Goal: Information Seeking & Learning: Find specific fact

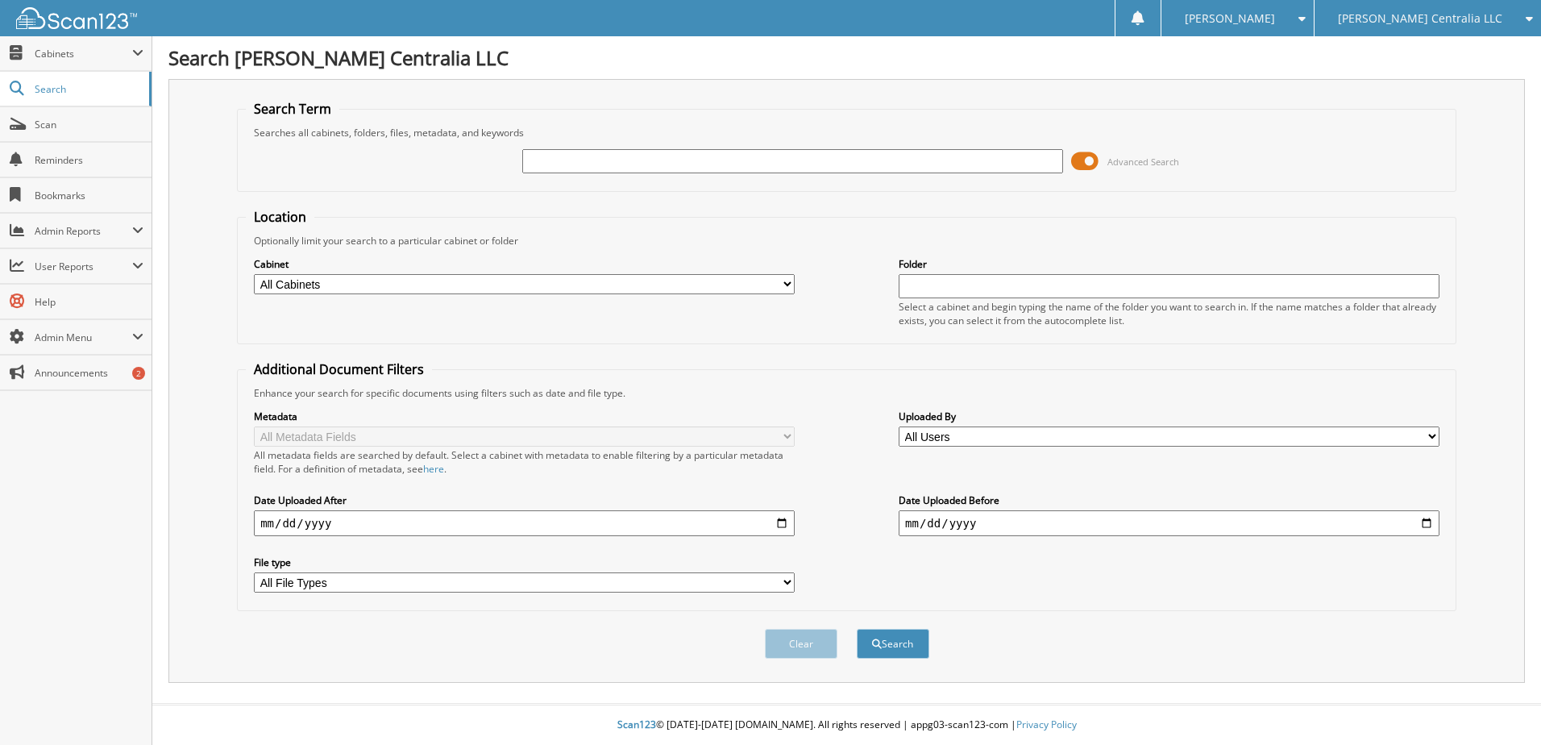
click at [611, 158] on input "text" at bounding box center [792, 161] width 541 height 24
type input "124358"
click at [857, 629] on button "Search" at bounding box center [893, 644] width 73 height 30
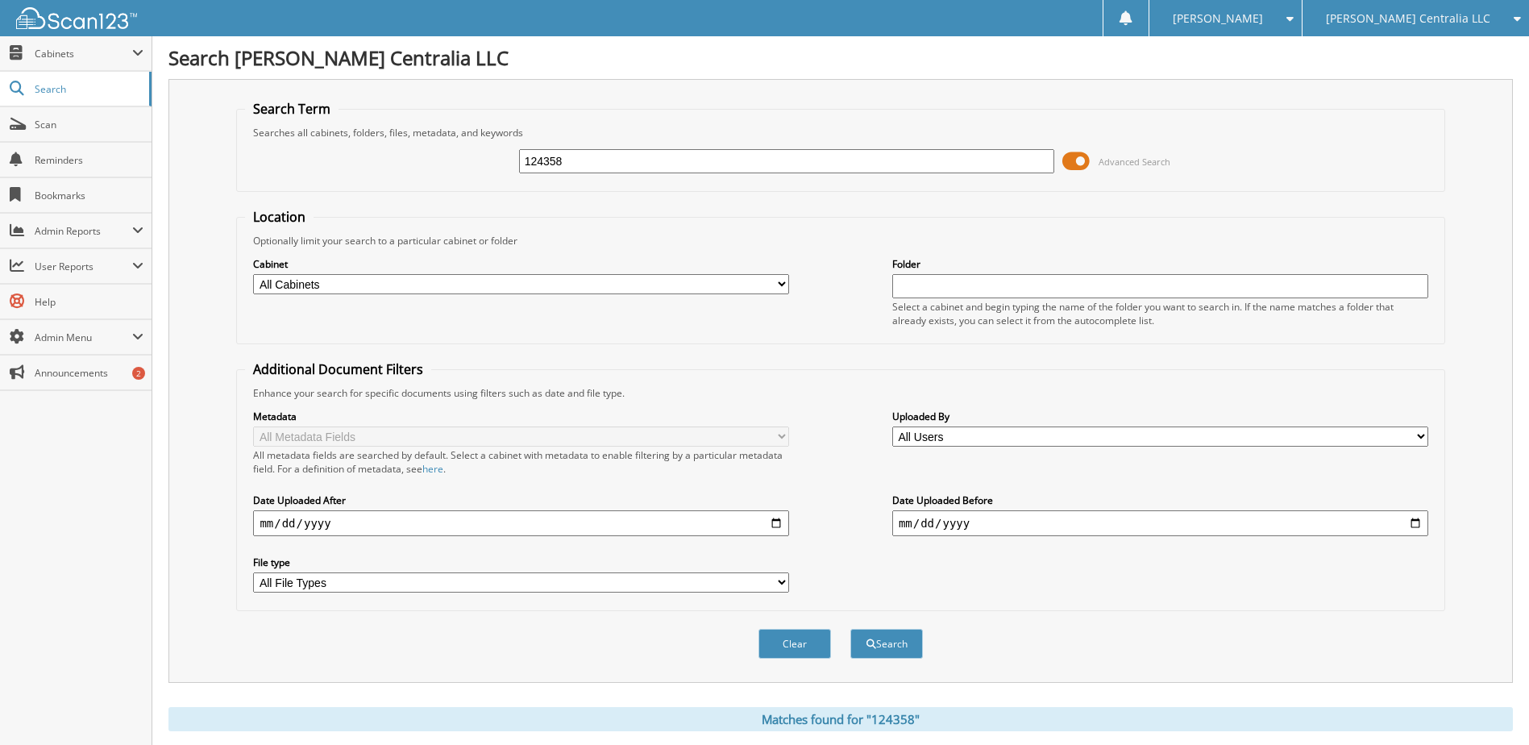
click at [663, 152] on input "124358" at bounding box center [787, 161] width 536 height 24
type input "GRANT"
click at [850, 629] on button "Search" at bounding box center [886, 644] width 73 height 30
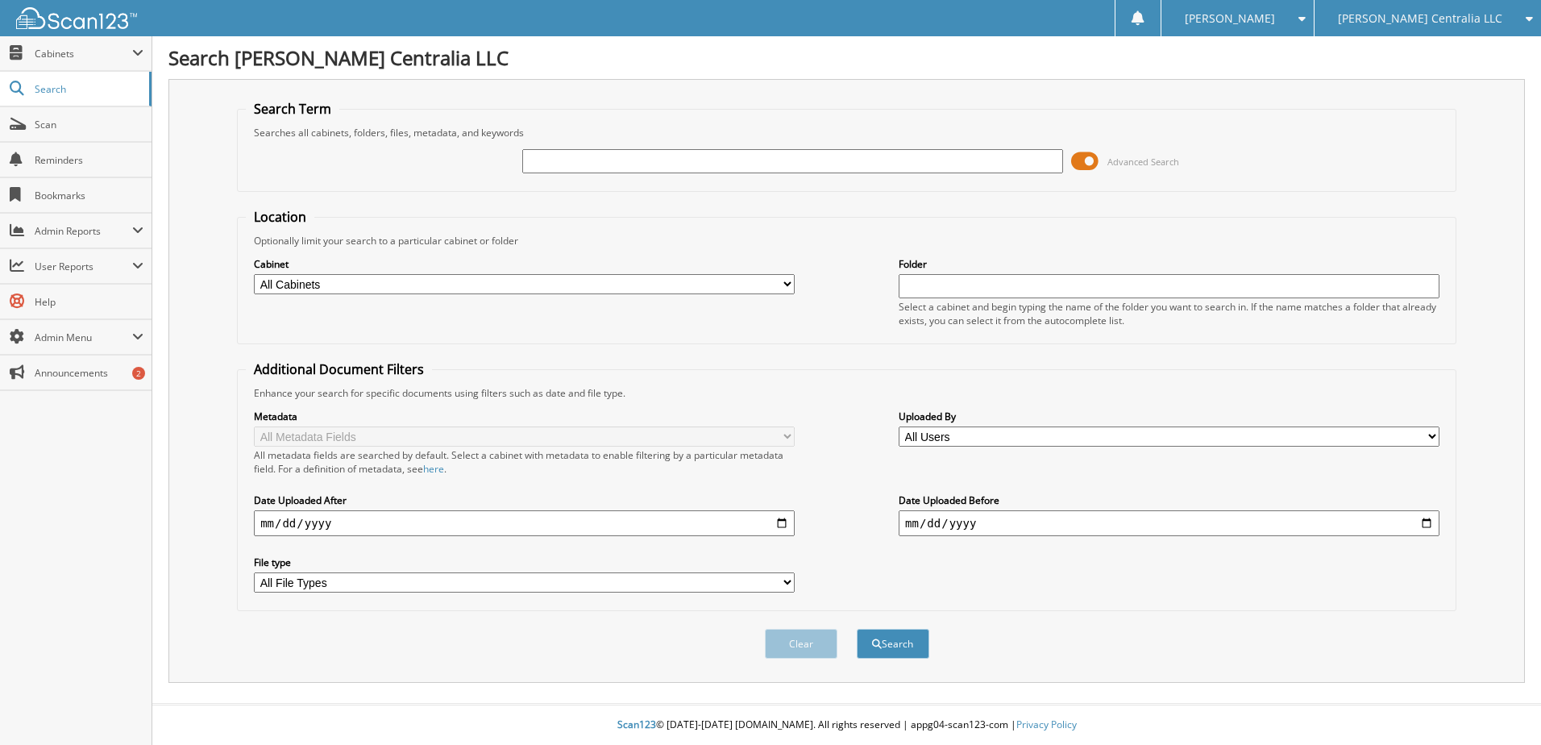
click at [557, 156] on input "text" at bounding box center [792, 161] width 541 height 24
click at [830, 160] on input "text" at bounding box center [792, 161] width 541 height 24
type input "17025"
click at [857, 629] on button "Search" at bounding box center [893, 644] width 73 height 30
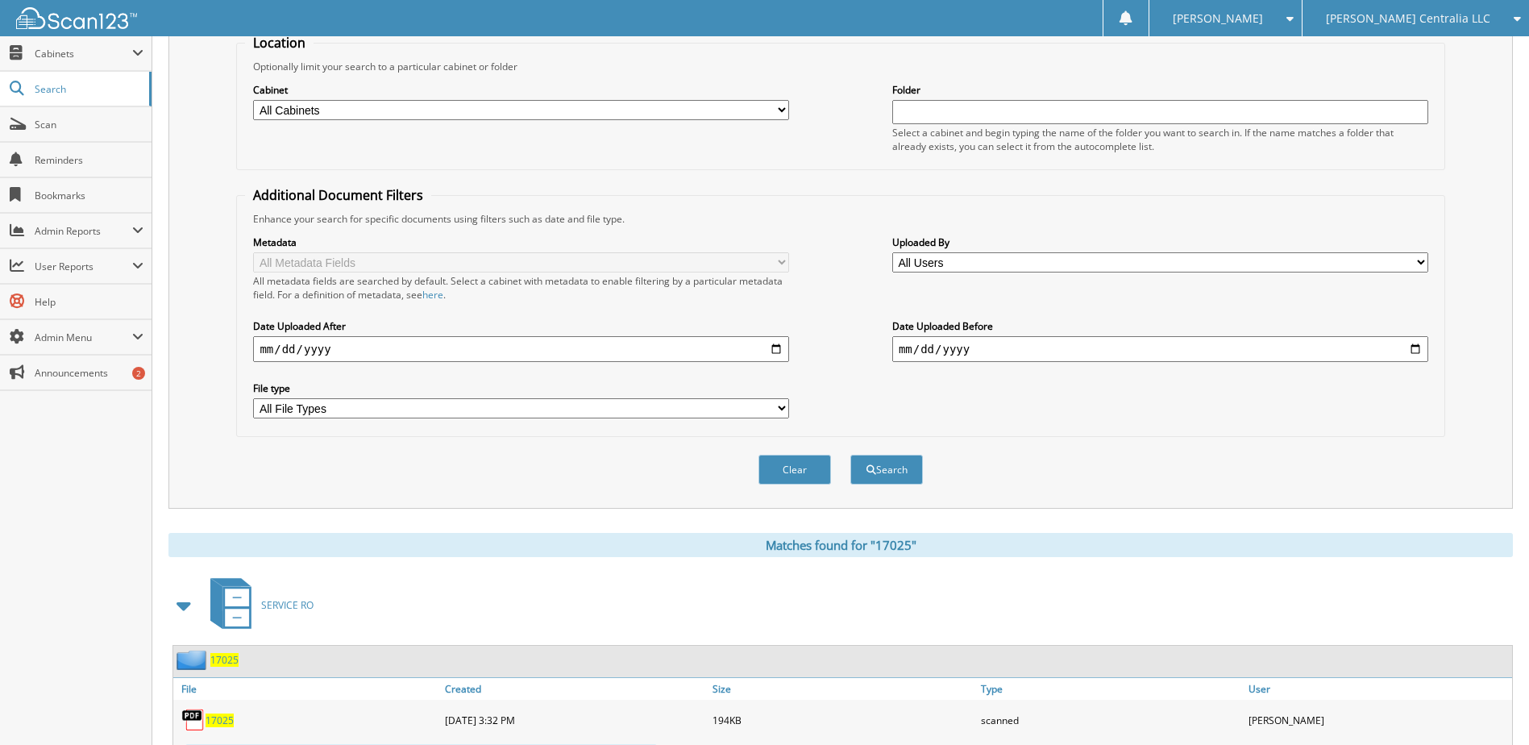
scroll to position [322, 0]
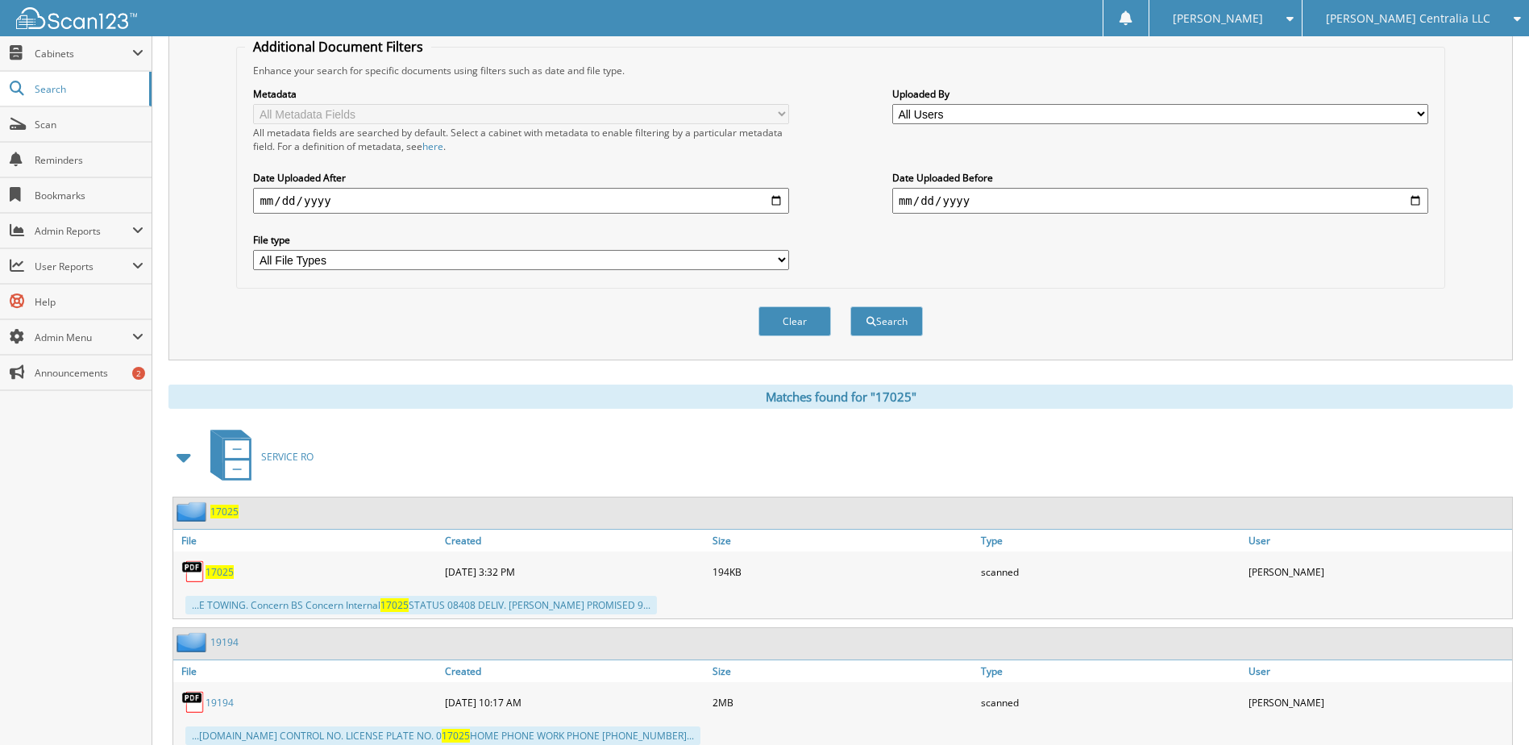
click at [183, 455] on span at bounding box center [184, 456] width 23 height 29
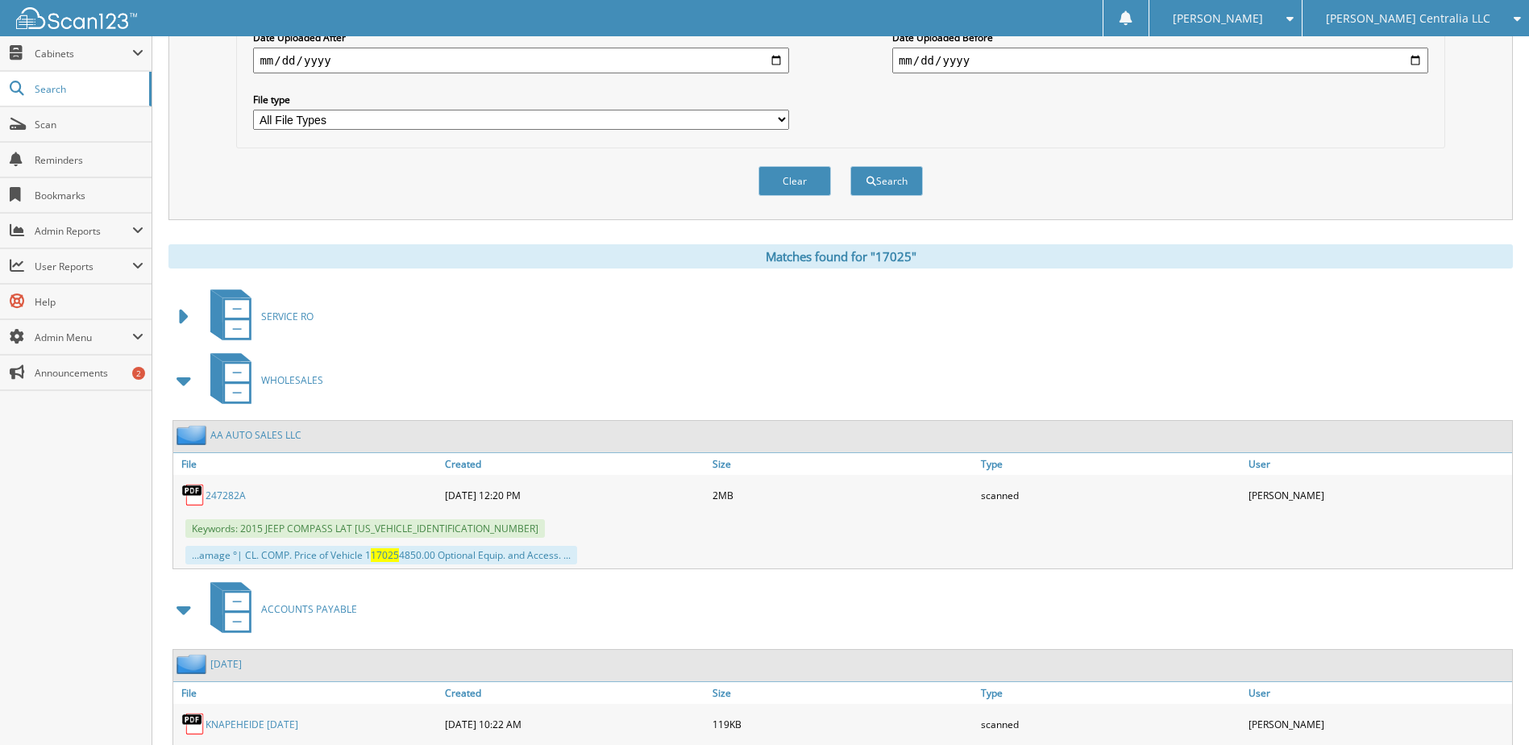
scroll to position [484, 0]
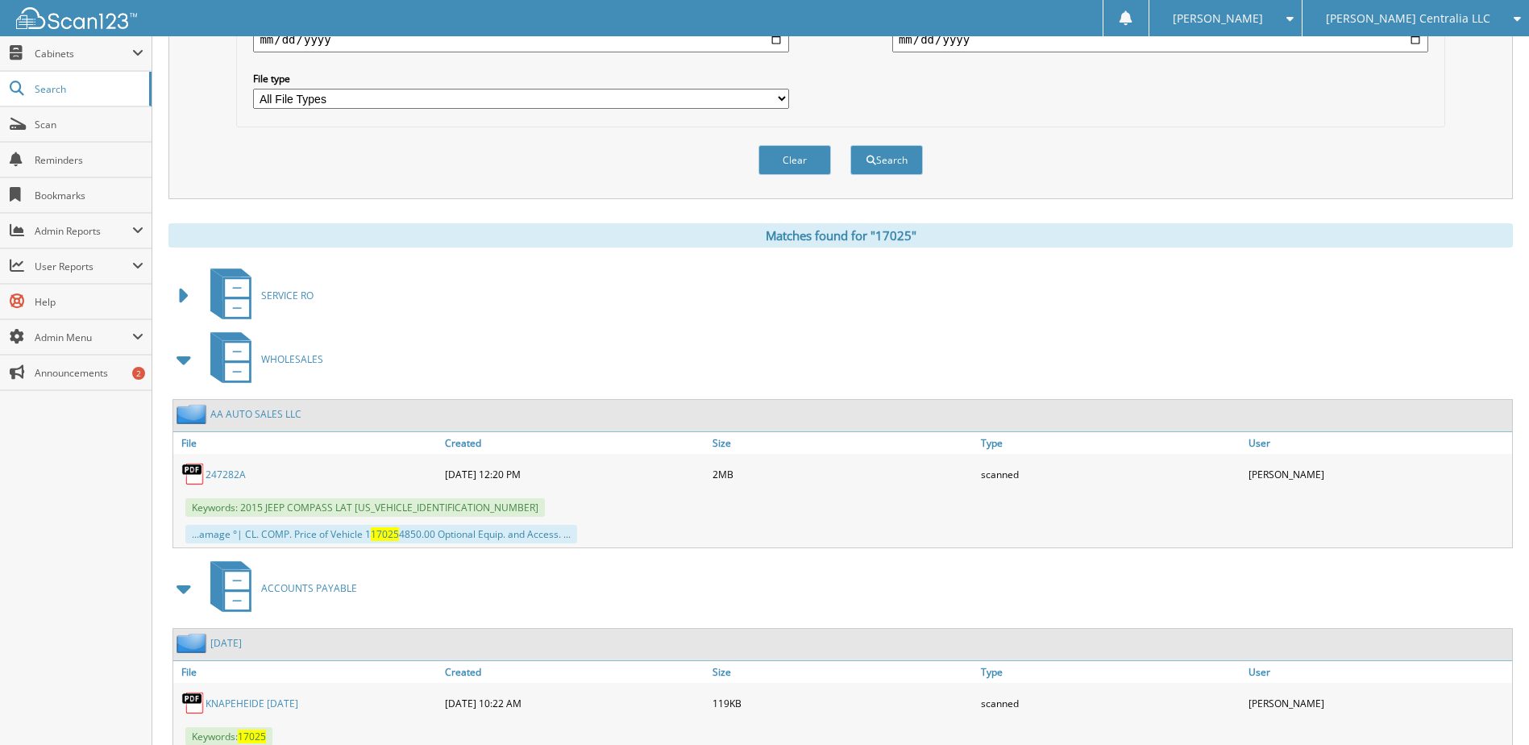
click at [186, 357] on span at bounding box center [184, 359] width 23 height 29
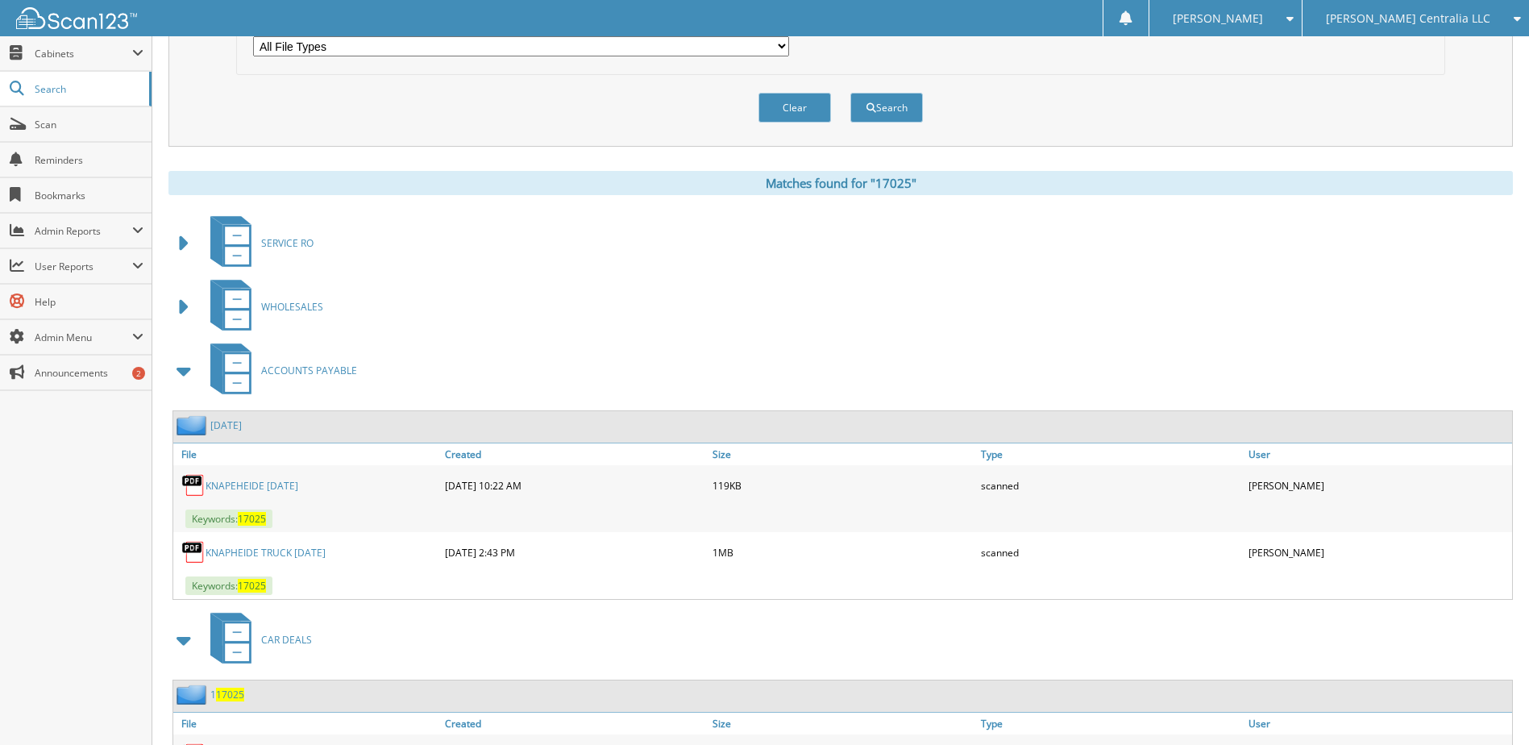
scroll to position [564, 0]
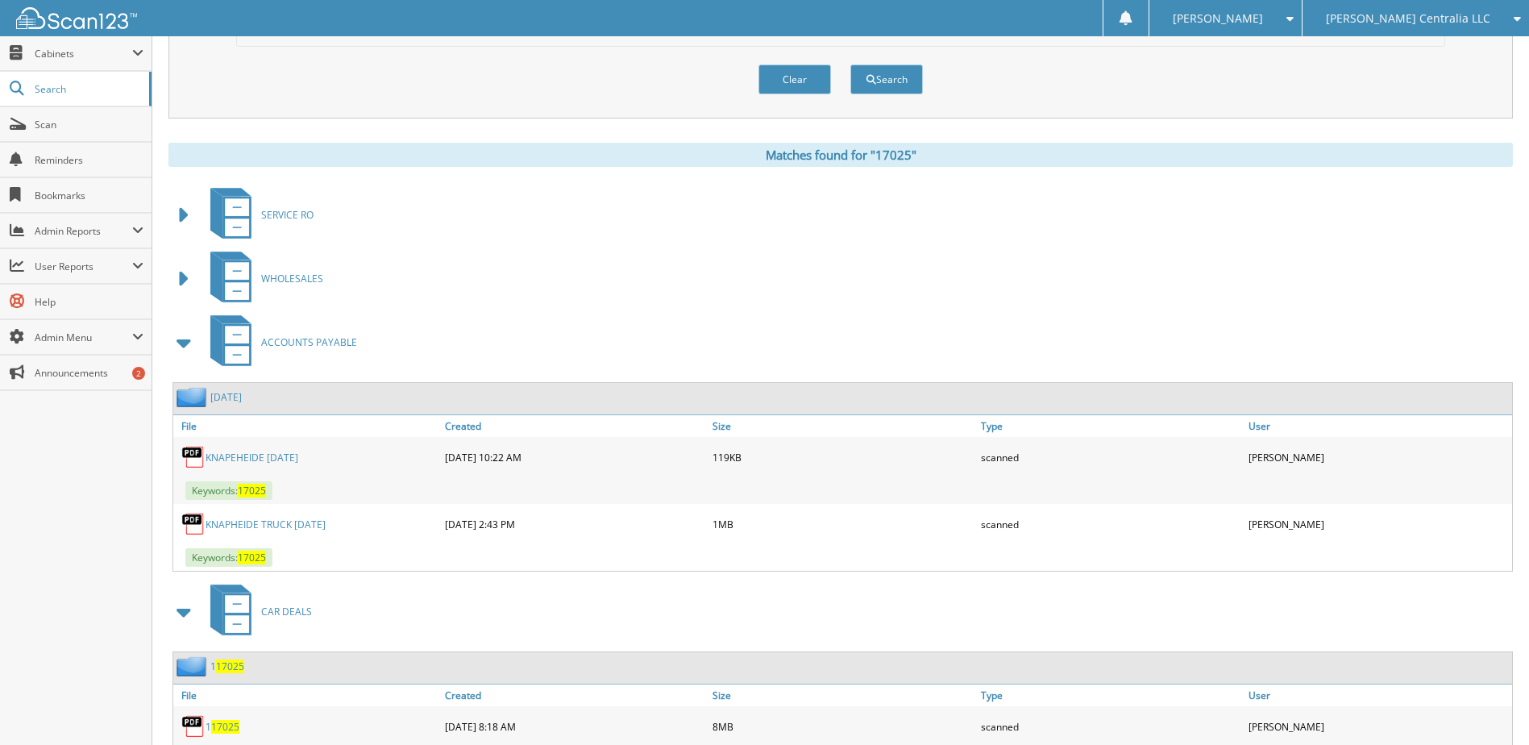
click at [288, 463] on link "KNAPEHEIDE [DATE]" at bounding box center [252, 458] width 93 height 14
click at [264, 520] on link "KNAPHEIDE TRUCK [DATE]" at bounding box center [266, 524] width 120 height 14
